Goal: Information Seeking & Learning: Learn about a topic

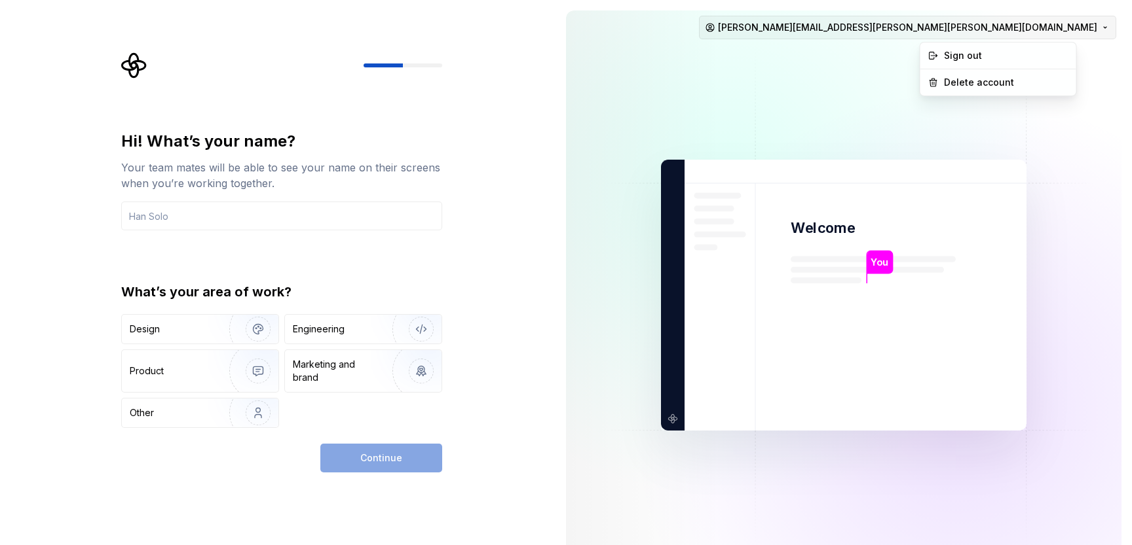
click at [1071, 22] on html "Hi! What’s your name? Your team mates will be able to see your name on their sc…" at bounding box center [566, 272] width 1132 height 545
click at [1026, 32] on html "Hi! What’s your name? Your team mates will be able to see your name on their sc…" at bounding box center [566, 272] width 1132 height 545
click at [175, 339] on div "Design" at bounding box center [200, 329] width 156 height 29
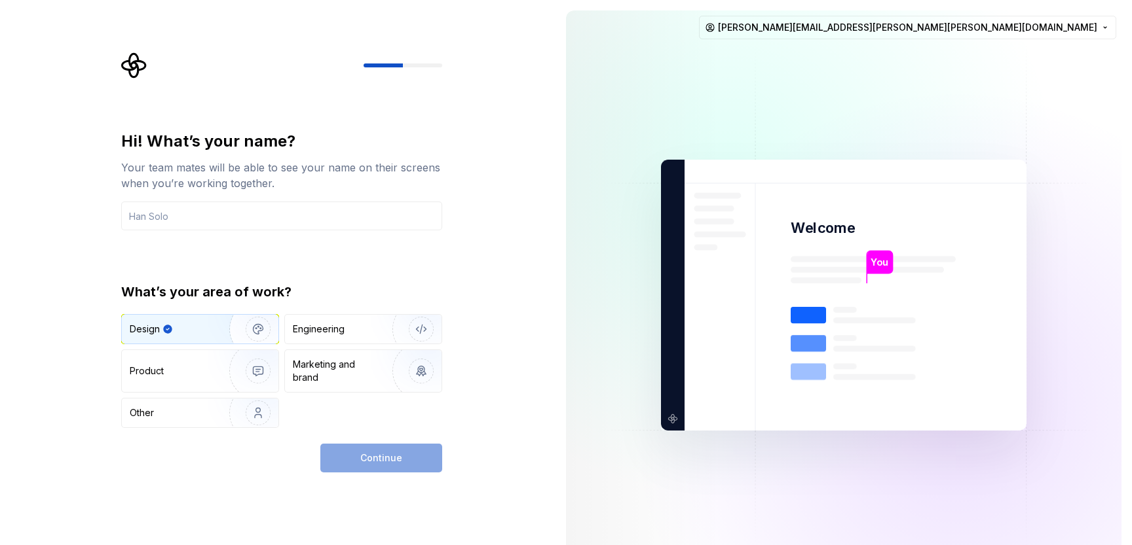
click at [356, 460] on div "Continue" at bounding box center [381, 458] width 122 height 29
click at [242, 205] on input "text" at bounding box center [281, 216] width 321 height 29
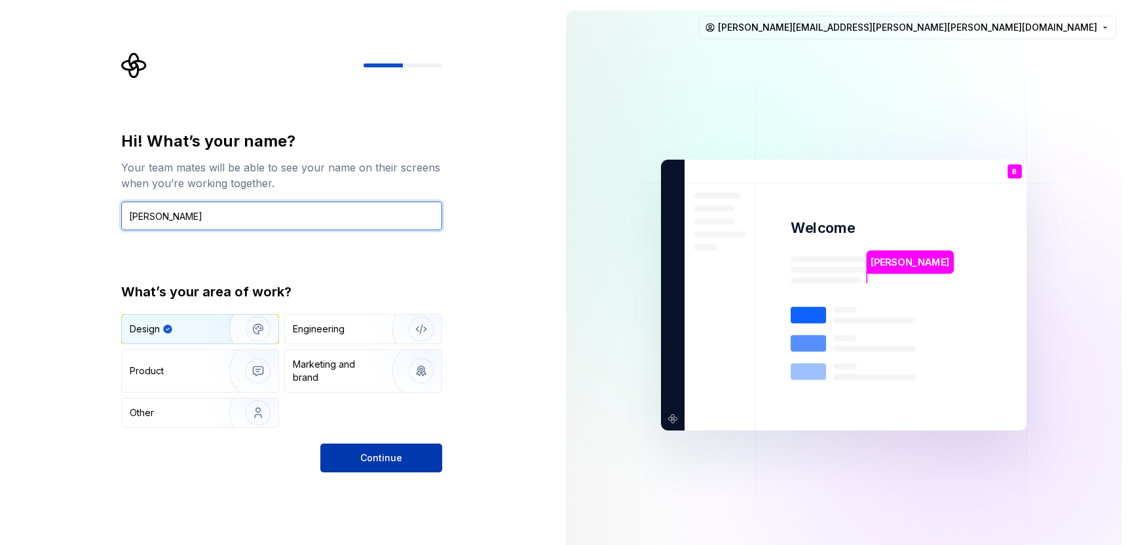
type input "[PERSON_NAME]"
click at [418, 464] on button "Continue" at bounding box center [381, 458] width 122 height 29
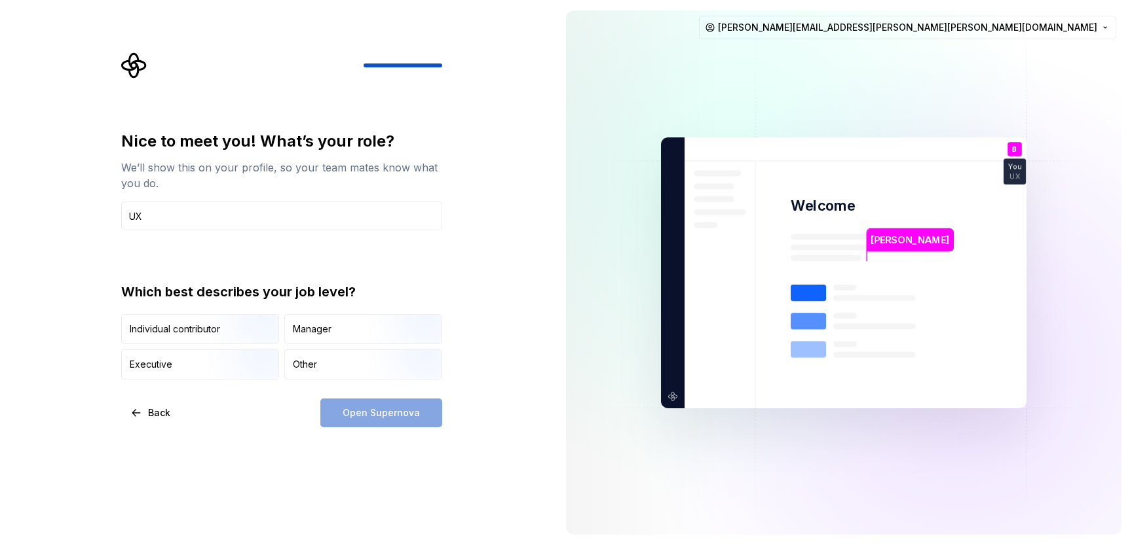
type input "UX"
click at [389, 409] on div "Open Supernova" at bounding box center [381, 413] width 122 height 29
click at [230, 334] on img "button" at bounding box center [247, 346] width 84 height 88
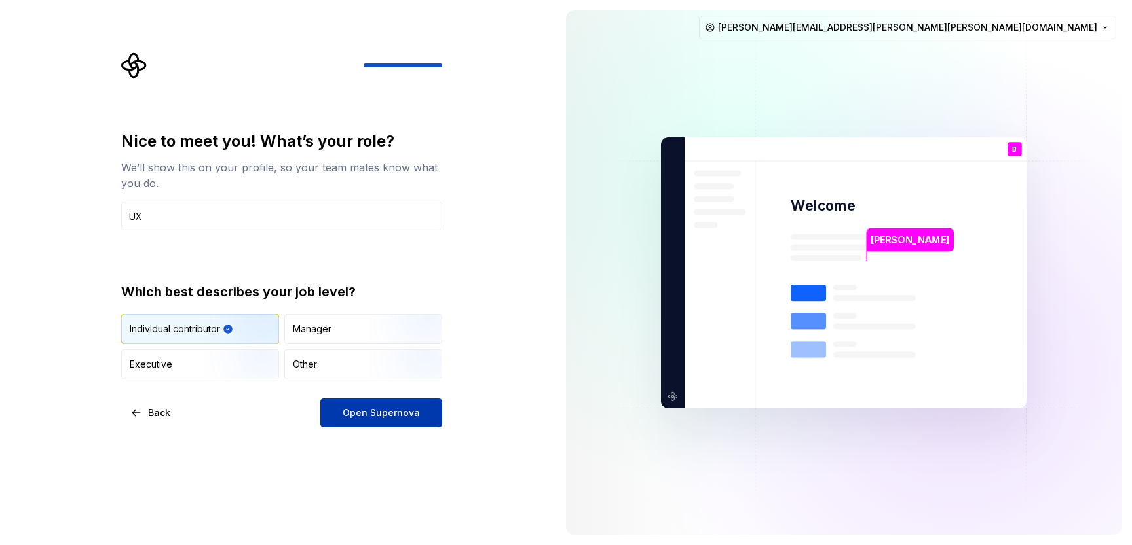
click at [364, 399] on button "Open Supernova" at bounding box center [381, 413] width 122 height 29
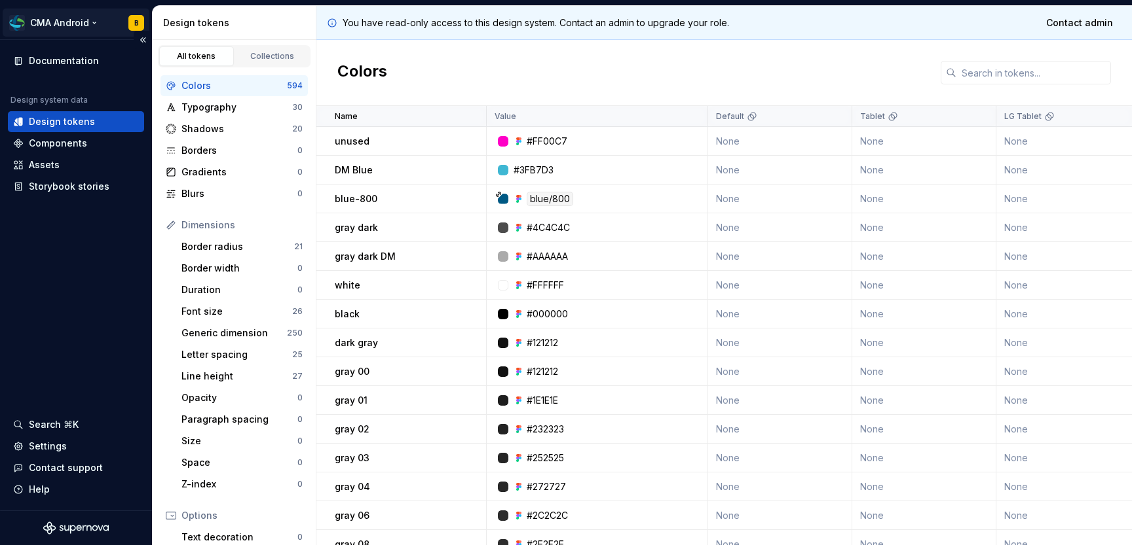
click at [94, 25] on html "CMA Android B Documentation Design system data Design tokens Components Assets …" at bounding box center [566, 272] width 1132 height 545
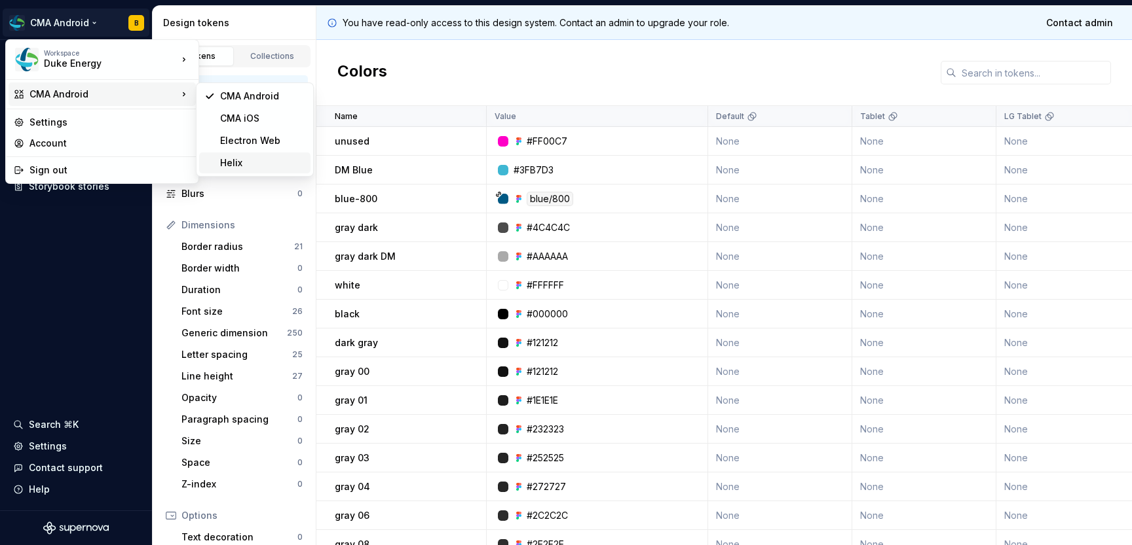
click at [275, 162] on div "Helix" at bounding box center [262, 162] width 85 height 13
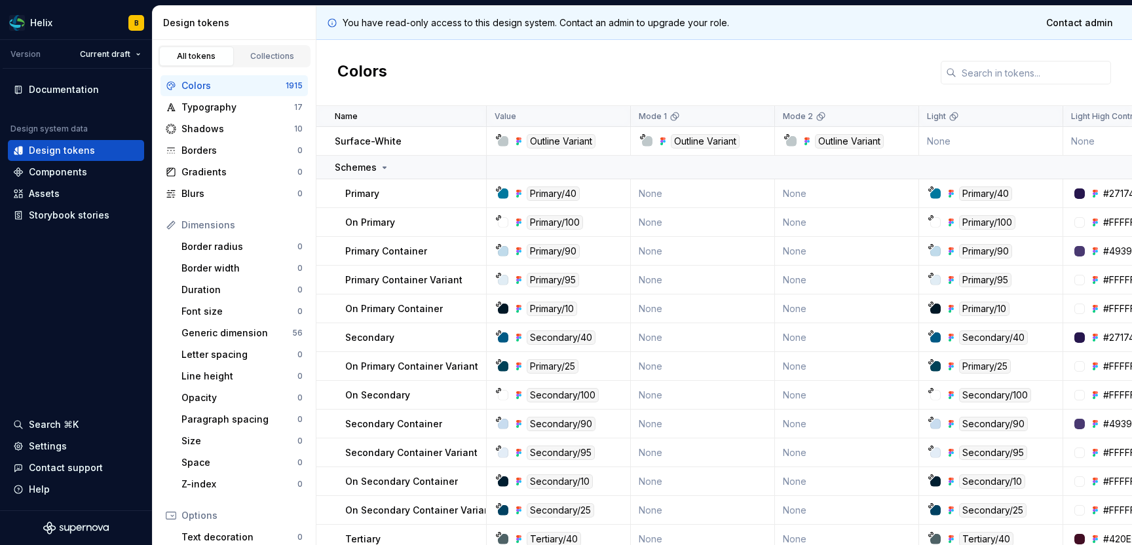
click at [953, 42] on div "Colors" at bounding box center [723, 73] width 815 height 66
click at [974, 69] on input "text" at bounding box center [1033, 73] width 155 height 24
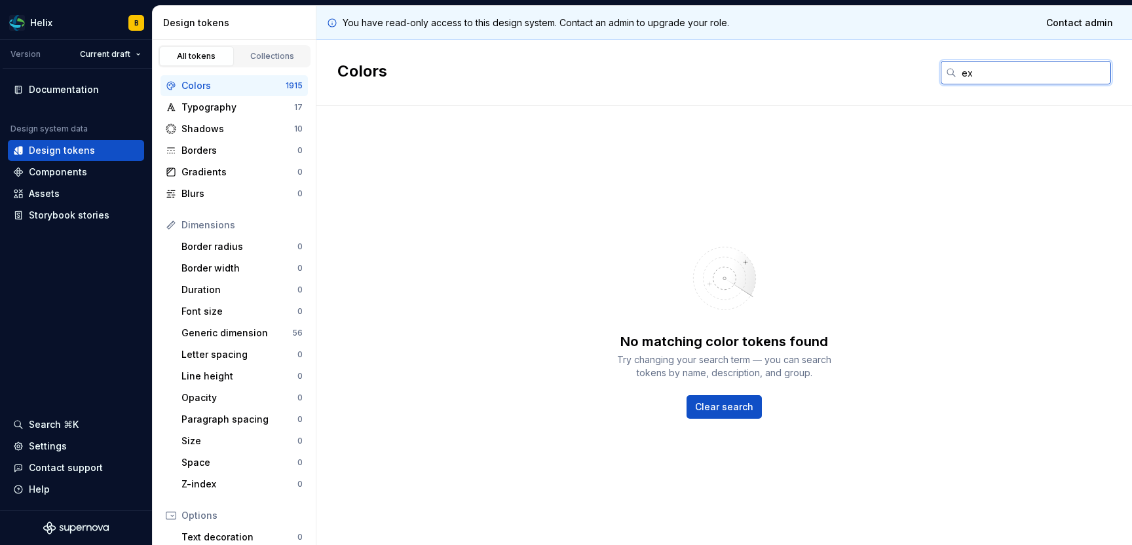
type input "e"
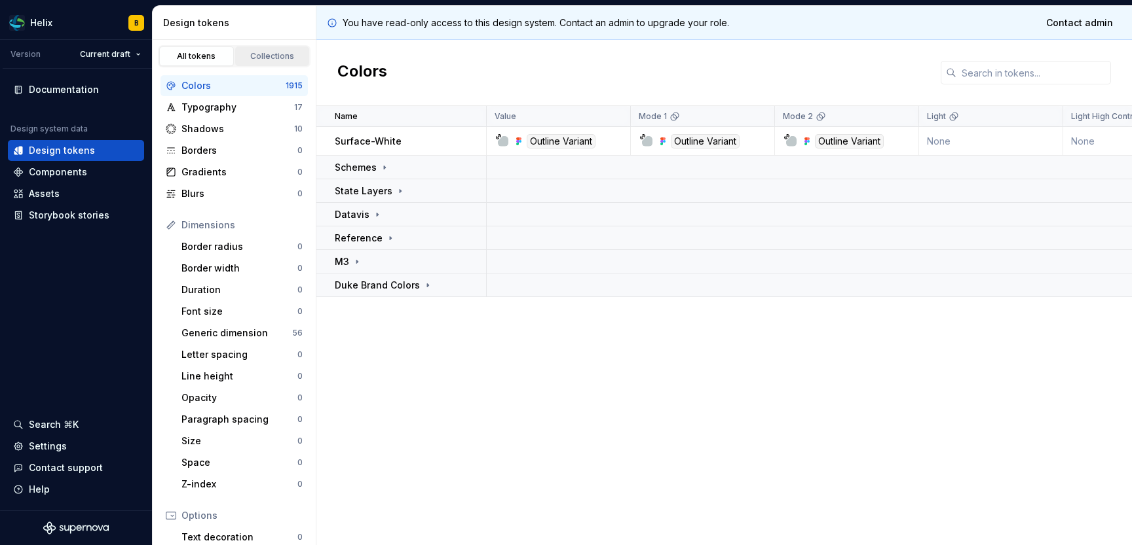
click at [276, 56] on div "Collections" at bounding box center [272, 56] width 65 height 10
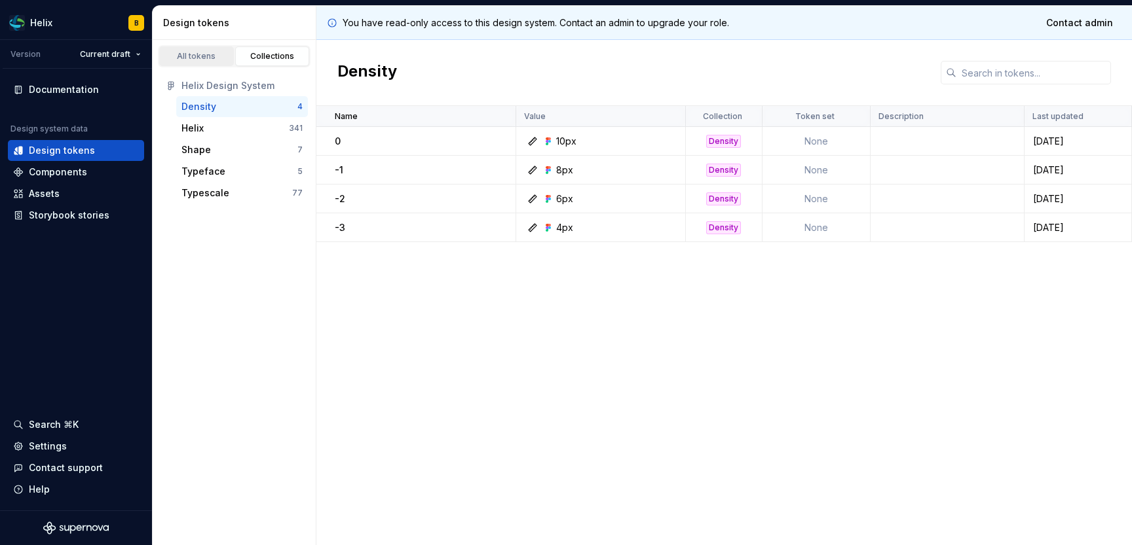
click at [213, 64] on link "All tokens" at bounding box center [196, 56] width 75 height 20
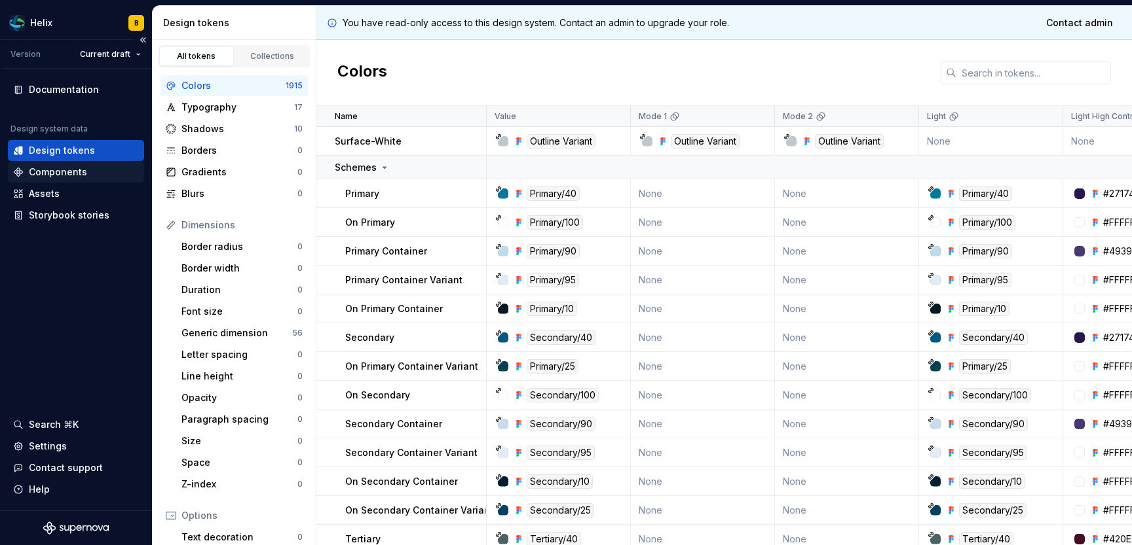
click at [81, 175] on div "Components" at bounding box center [58, 172] width 58 height 13
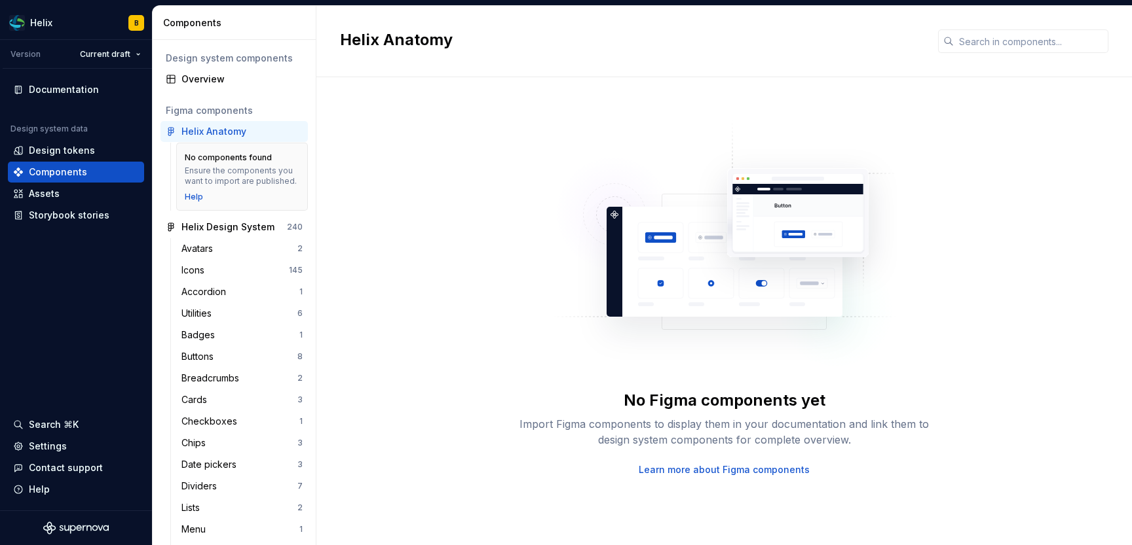
click at [988, 55] on div "Helix Anatomy" at bounding box center [723, 41] width 815 height 71
click at [987, 48] on input "text" at bounding box center [1030, 41] width 155 height 24
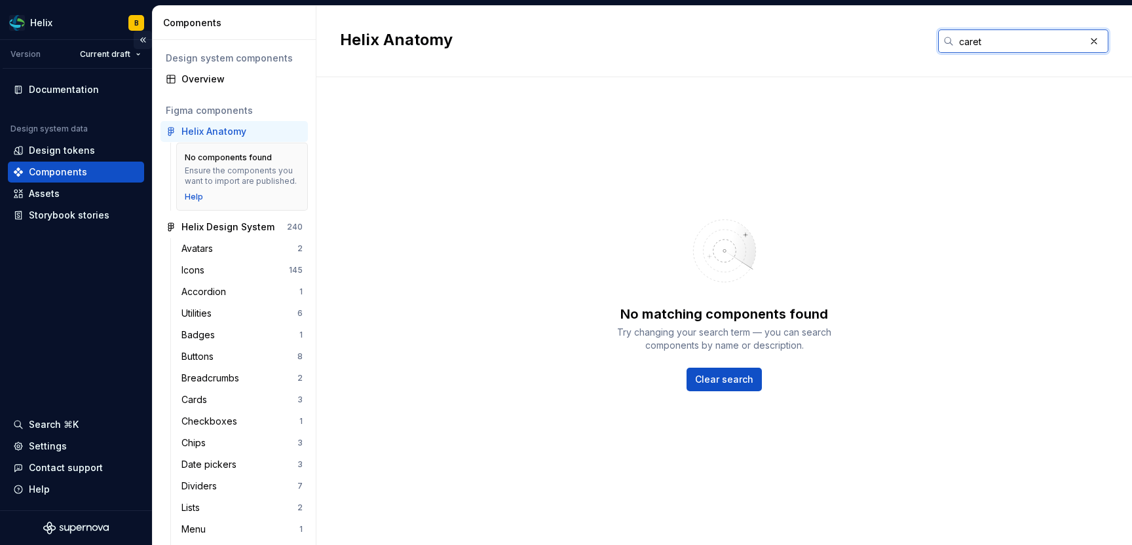
type input "caret"
click at [724, 377] on span "Clear search" at bounding box center [724, 379] width 58 height 13
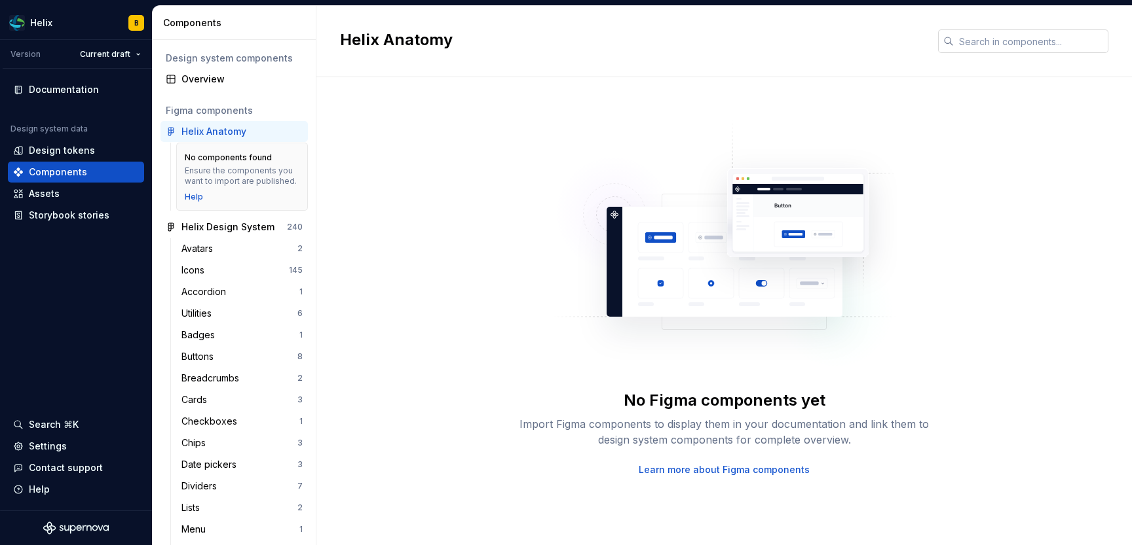
click at [989, 44] on input "text" at bounding box center [1030, 41] width 155 height 24
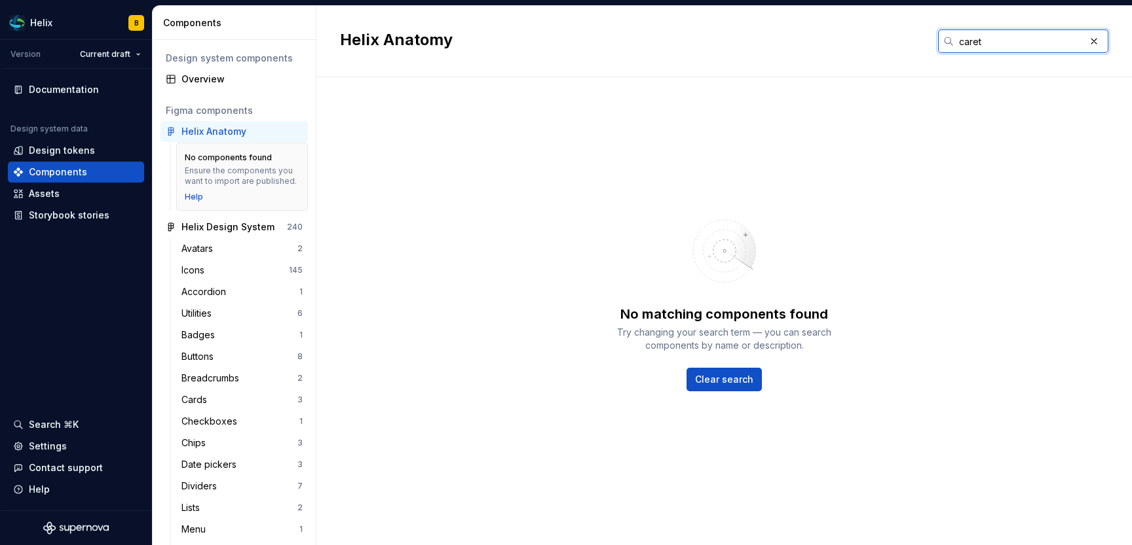
type input "caret"
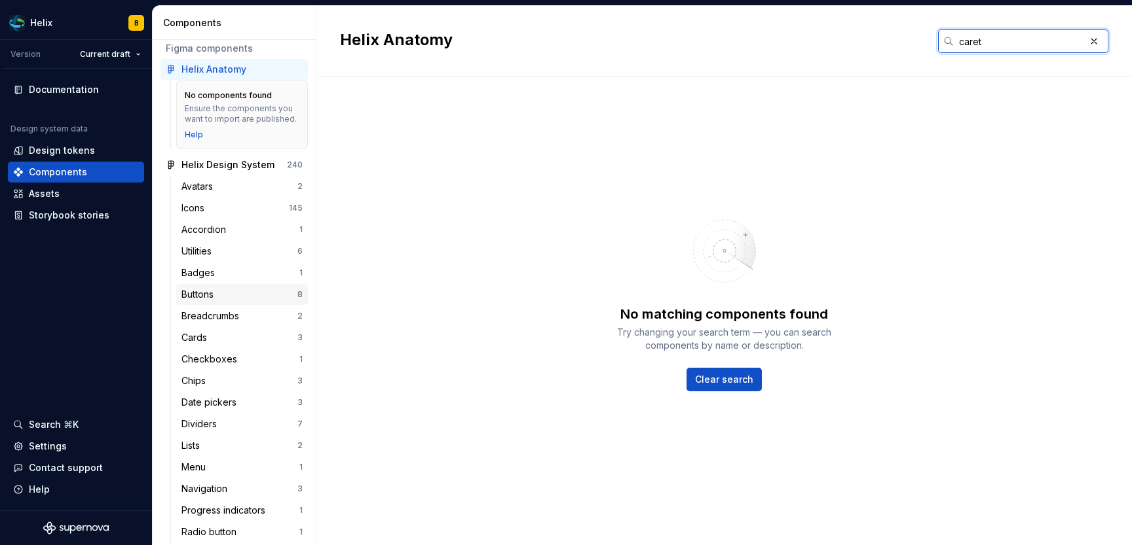
scroll to position [100, 0]
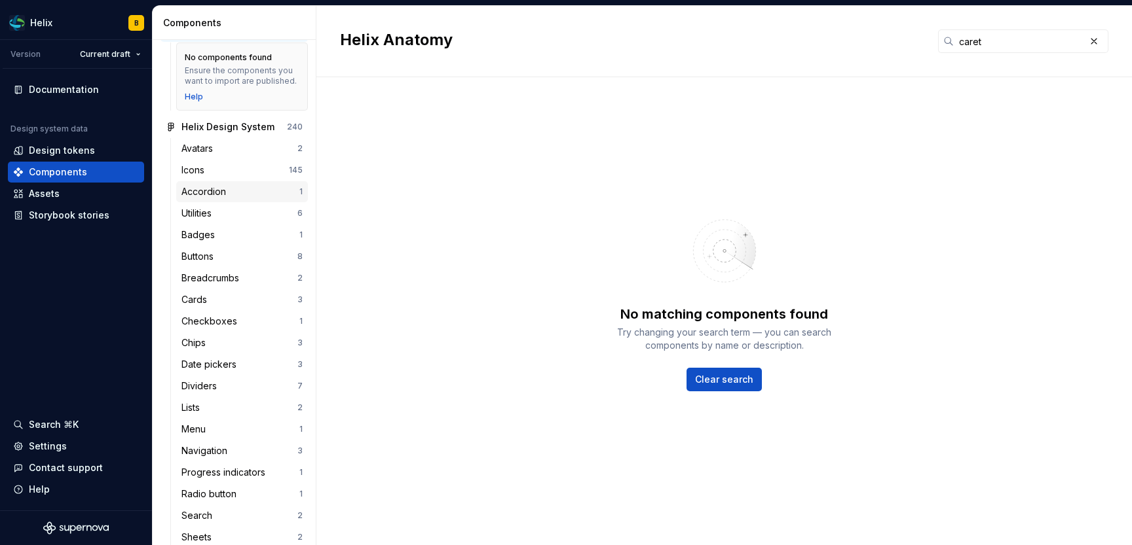
click at [260, 194] on div "Accordion" at bounding box center [240, 191] width 118 height 13
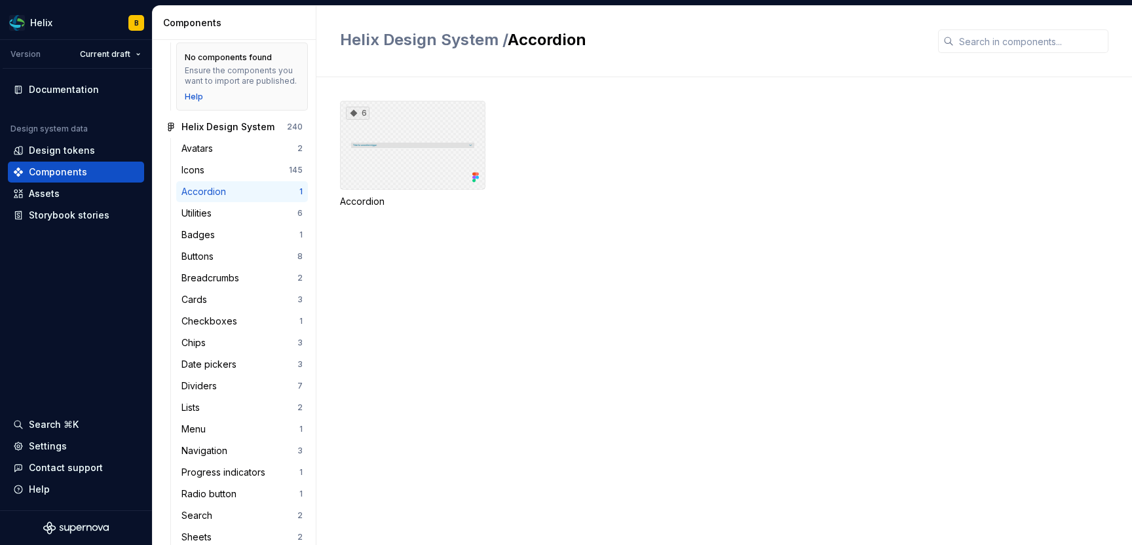
click at [415, 164] on div "6" at bounding box center [412, 145] width 145 height 89
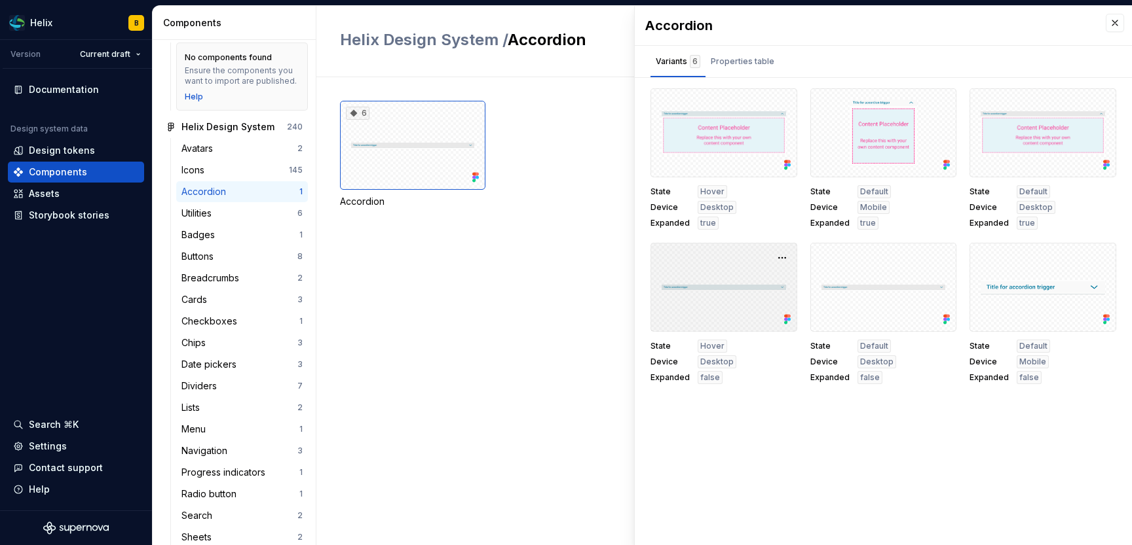
click at [680, 297] on div at bounding box center [723, 287] width 147 height 89
click at [678, 285] on div at bounding box center [723, 287] width 147 height 89
click at [416, 143] on div "6" at bounding box center [412, 145] width 145 height 89
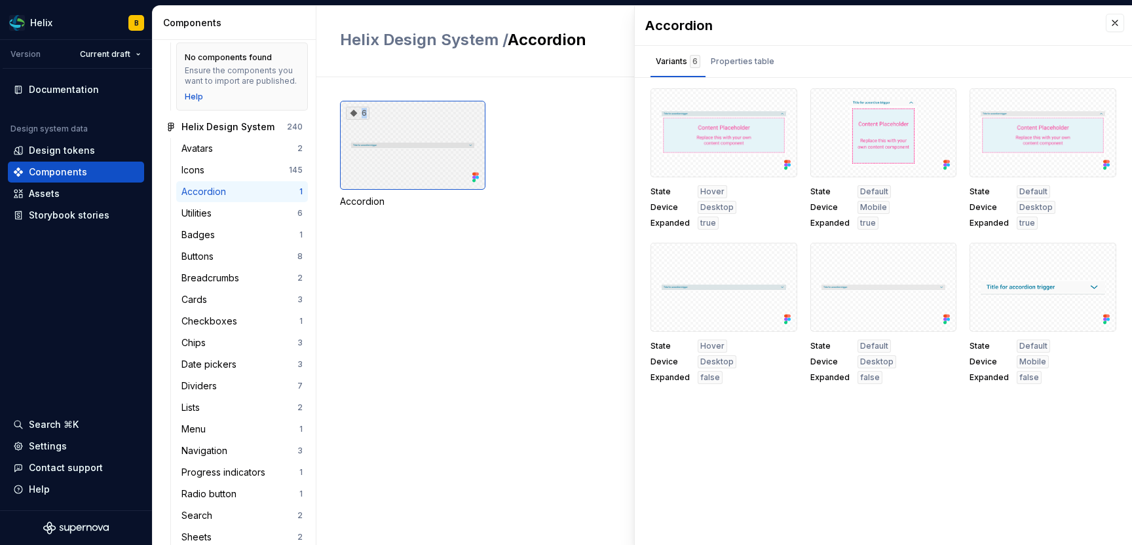
click at [416, 143] on div "6" at bounding box center [412, 145] width 145 height 89
click at [475, 181] on icon at bounding box center [475, 177] width 13 height 13
